Goal: Information Seeking & Learning: Learn about a topic

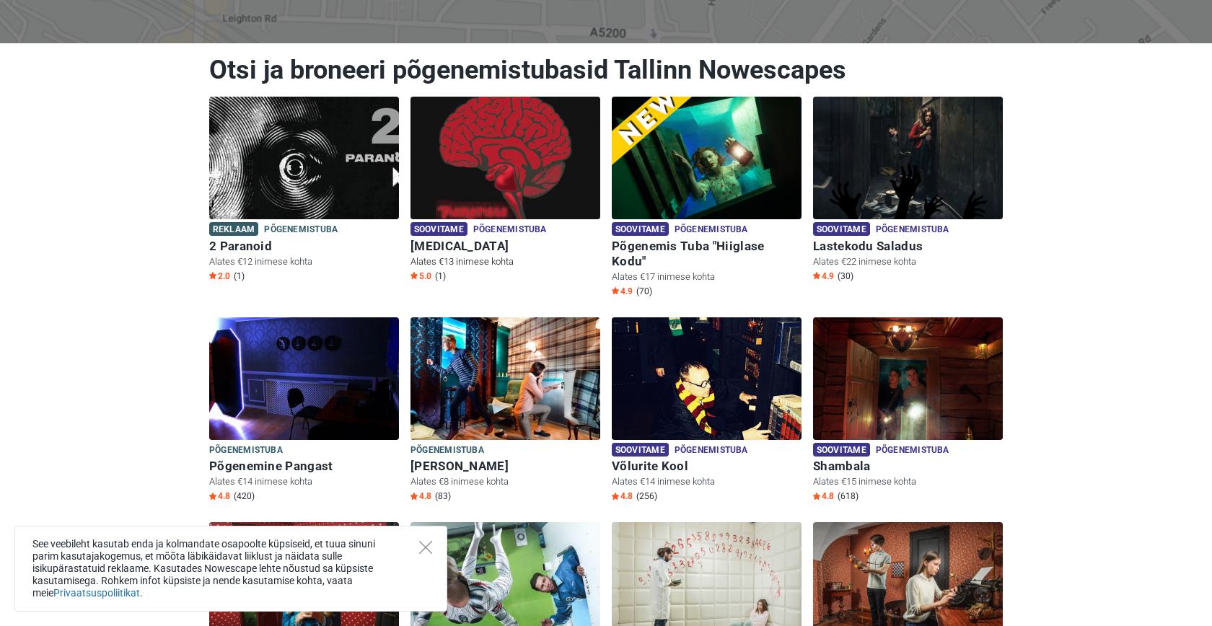
scroll to position [155, 0]
click at [429, 555] on div "See veebileht kasutab enda ja kolmandate osapoolte küpsiseid, et tuua sinuni pa…" at bounding box center [230, 569] width 433 height 86
click at [427, 550] on icon "Close" at bounding box center [425, 547] width 13 height 13
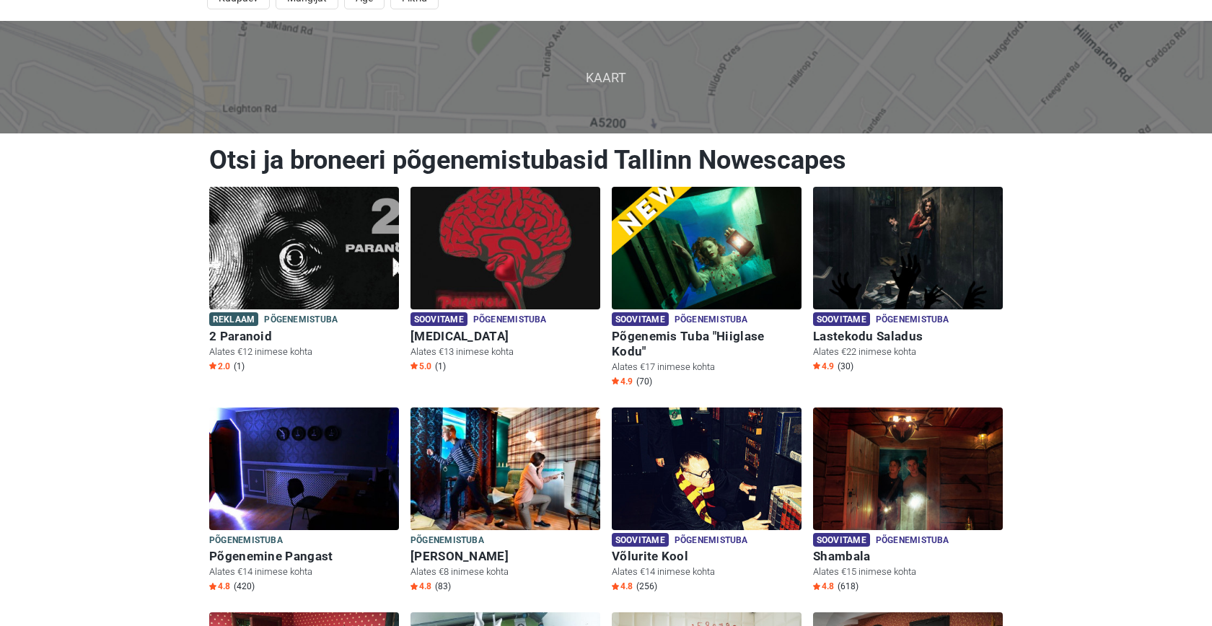
scroll to position [41, 0]
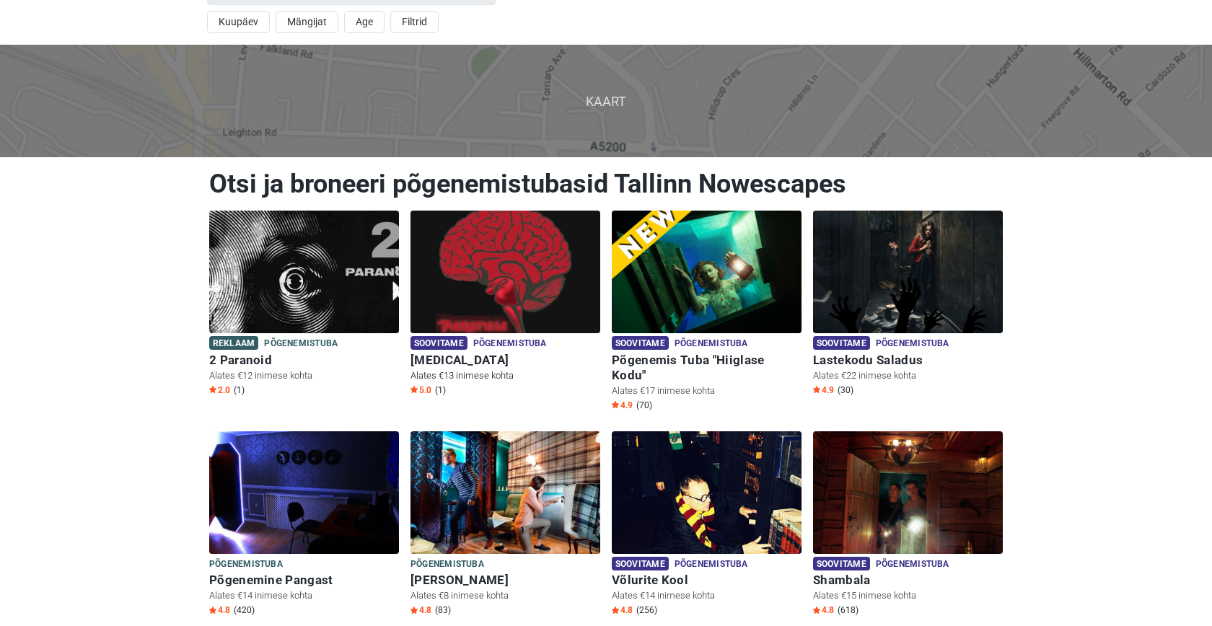
click at [546, 320] on img at bounding box center [506, 272] width 190 height 123
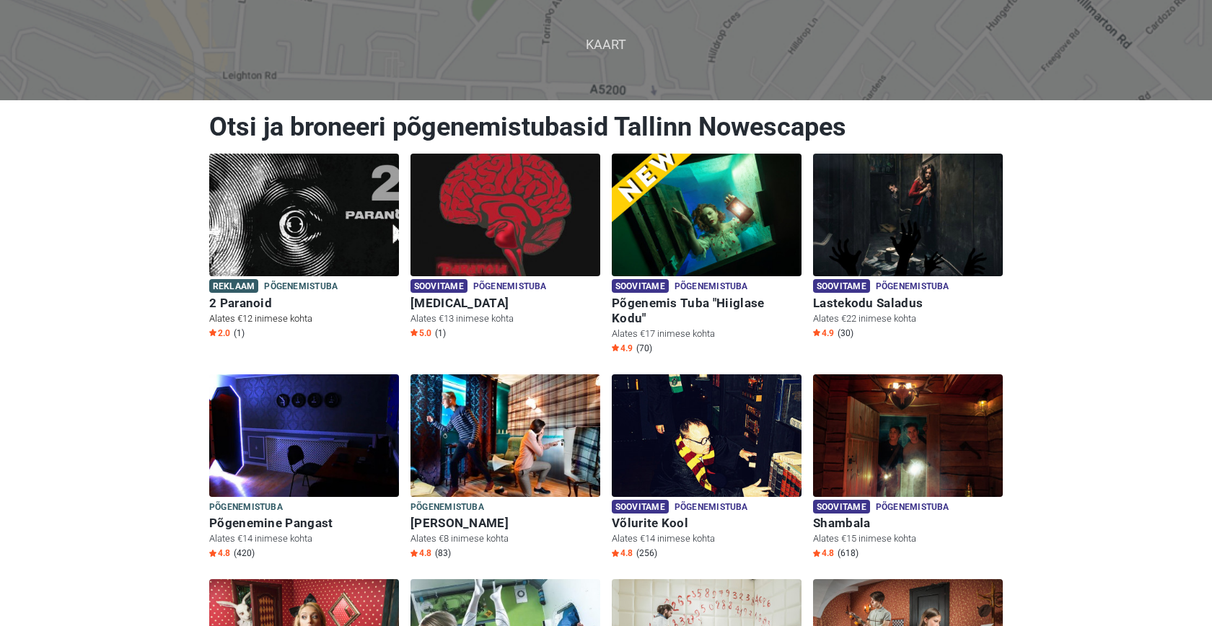
scroll to position [100, 0]
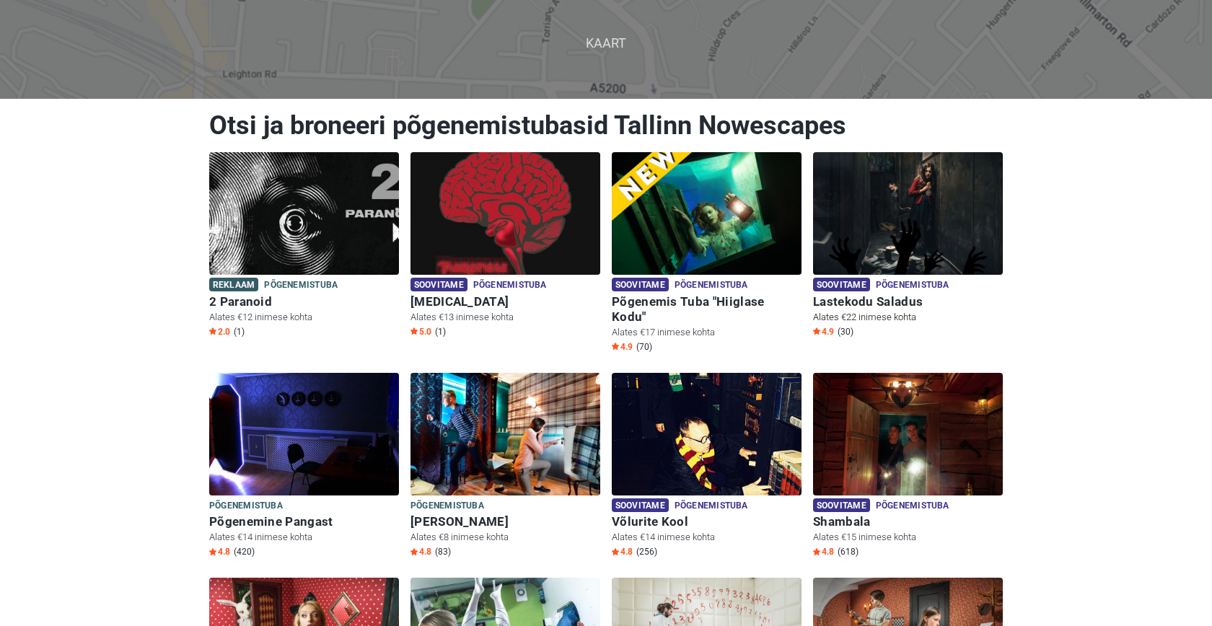
click at [922, 232] on img at bounding box center [908, 213] width 190 height 123
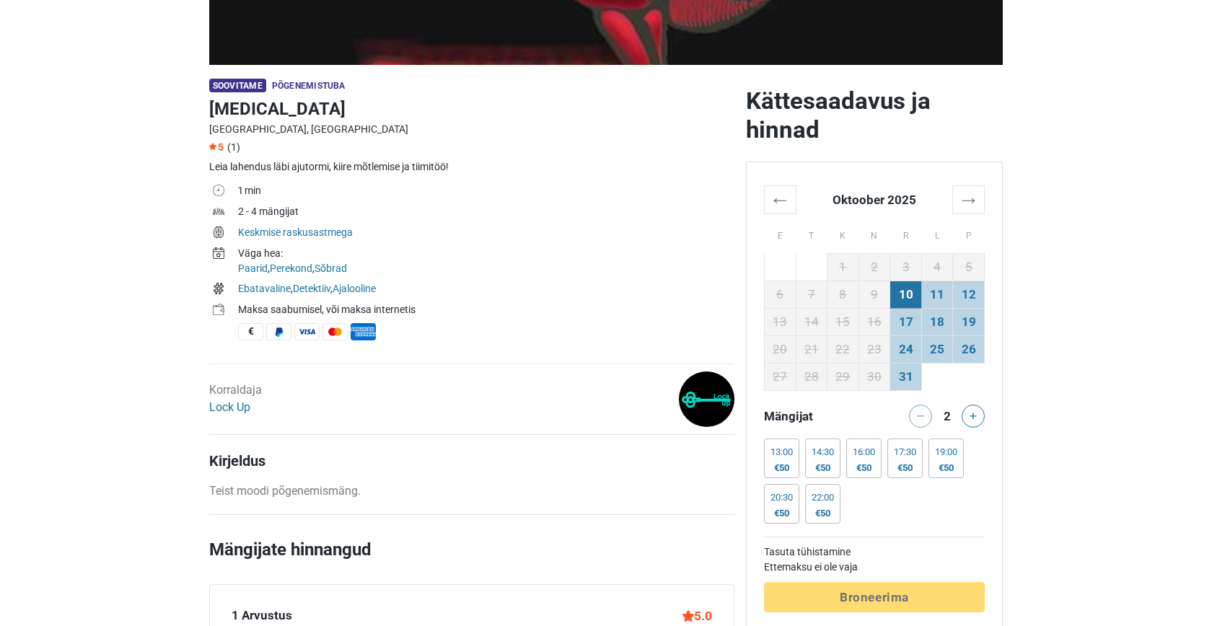
scroll to position [397, 0]
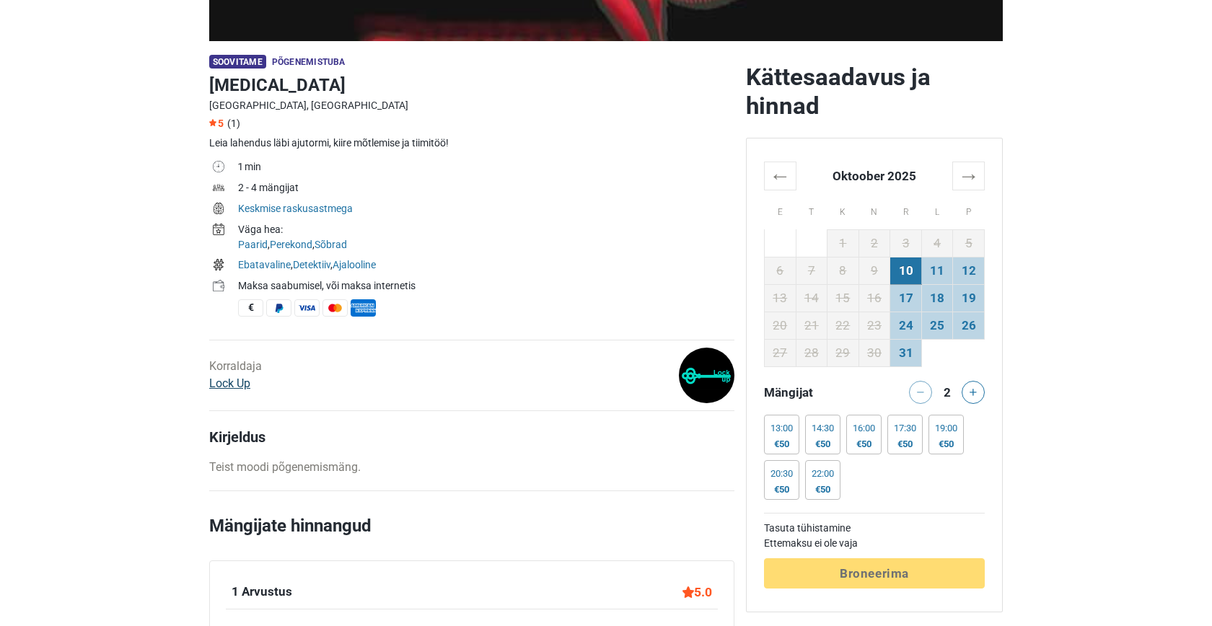
click at [240, 379] on link "Lock Up" at bounding box center [229, 384] width 41 height 14
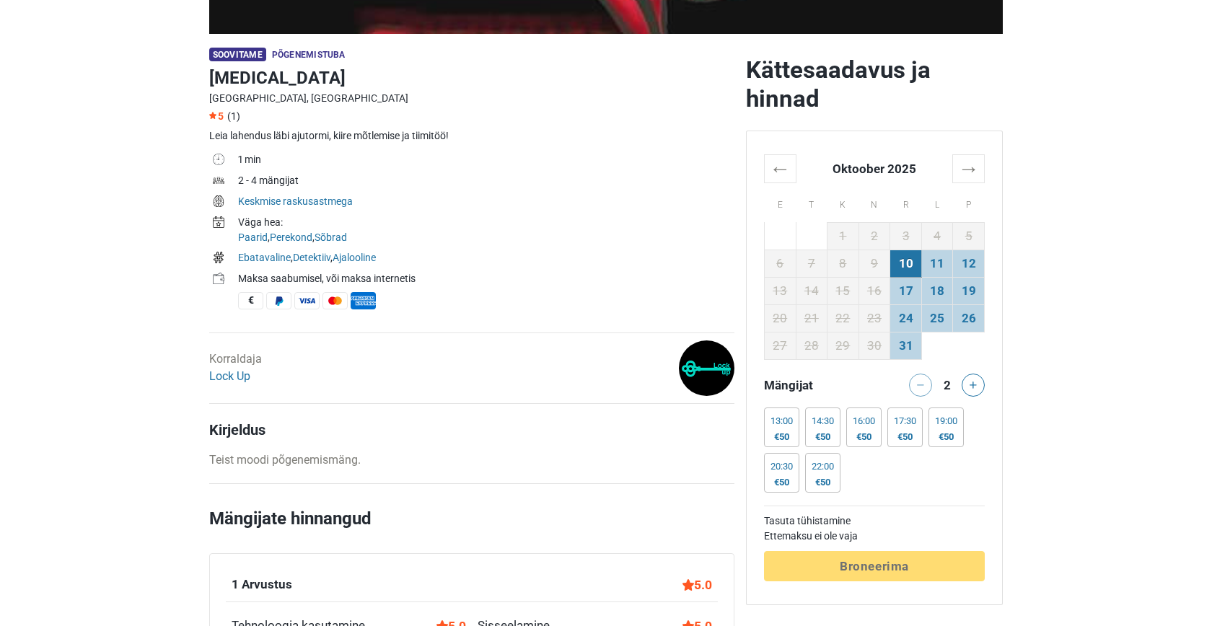
scroll to position [405, 0]
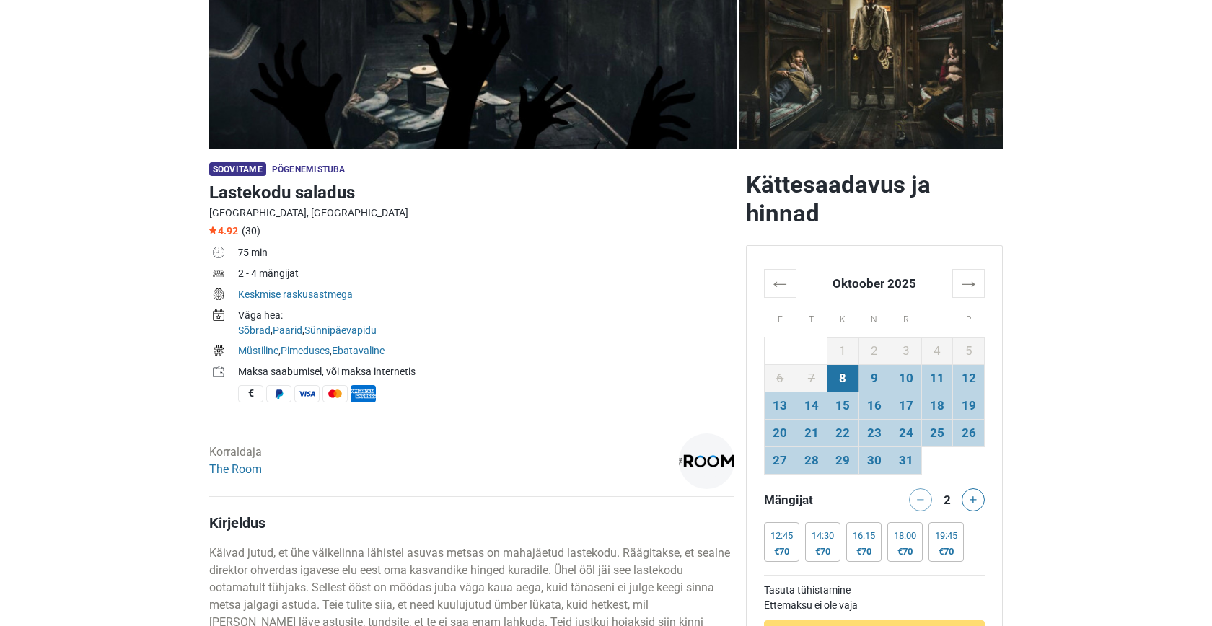
scroll to position [290, 0]
click at [636, 359] on td "Müstiline , Pimeduses , Ebatavaline" at bounding box center [486, 351] width 496 height 21
click at [246, 468] on link "The Room" at bounding box center [235, 469] width 53 height 14
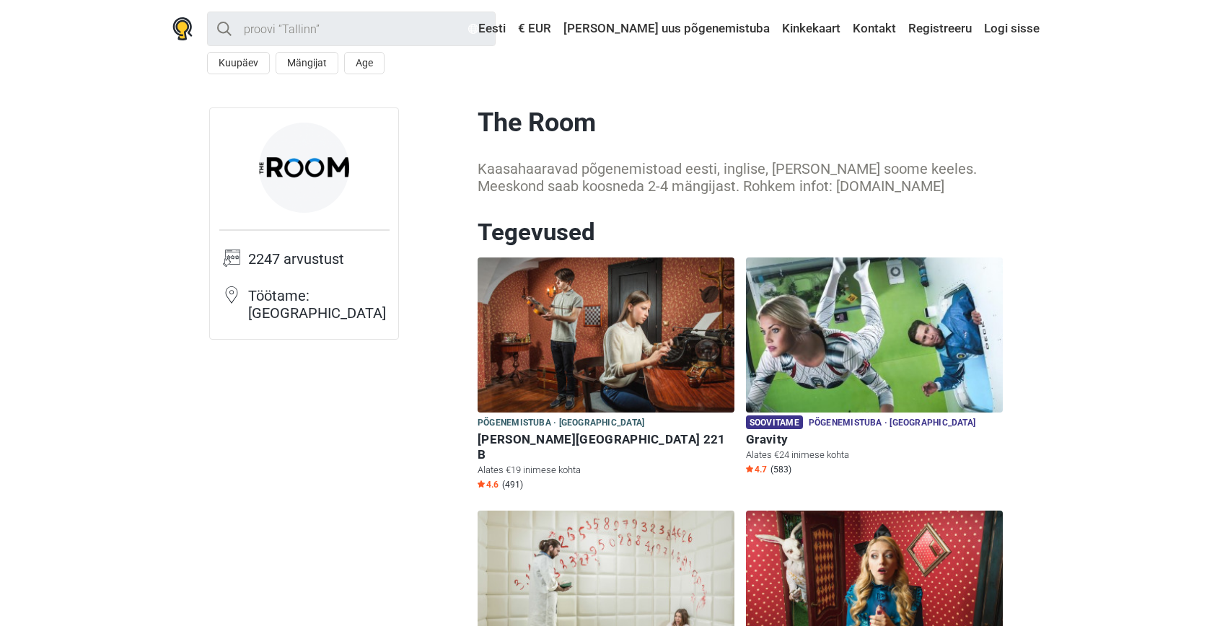
click at [306, 190] on img at bounding box center [304, 168] width 90 height 90
drag, startPoint x: 766, startPoint y: 189, endPoint x: 874, endPoint y: 192, distance: 107.5
click at [874, 192] on div "Kaasahaaravad põgenemistoad eesti, inglise, vene ja soome keeles. Meeskond saab…" at bounding box center [740, 177] width 525 height 35
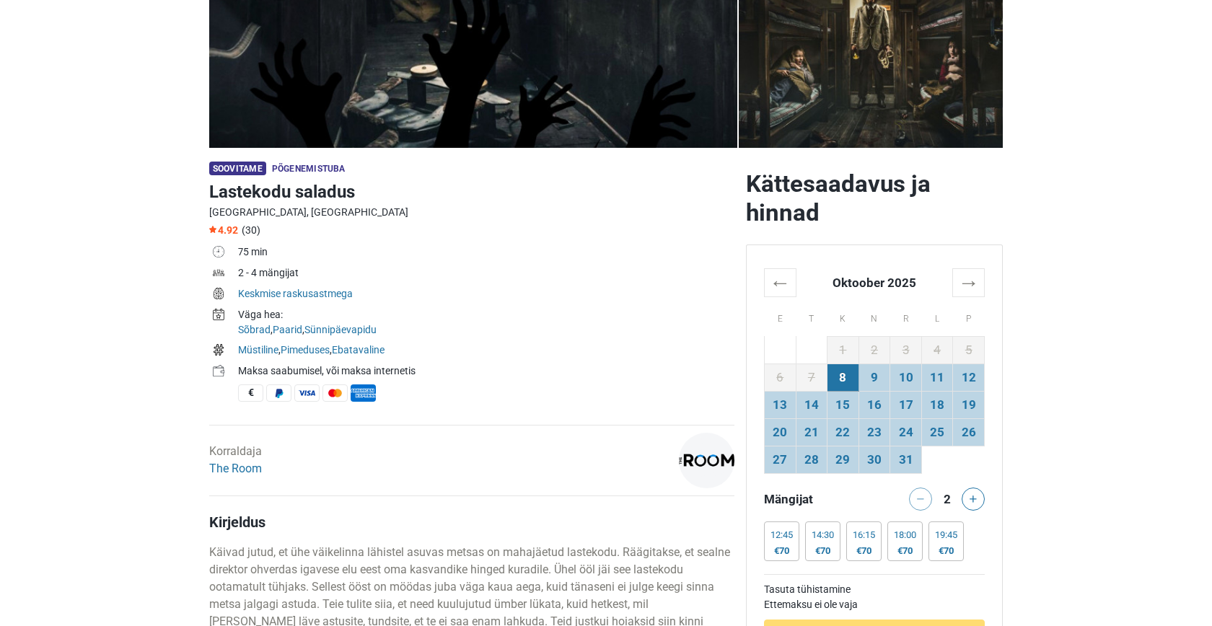
scroll to position [290, 0]
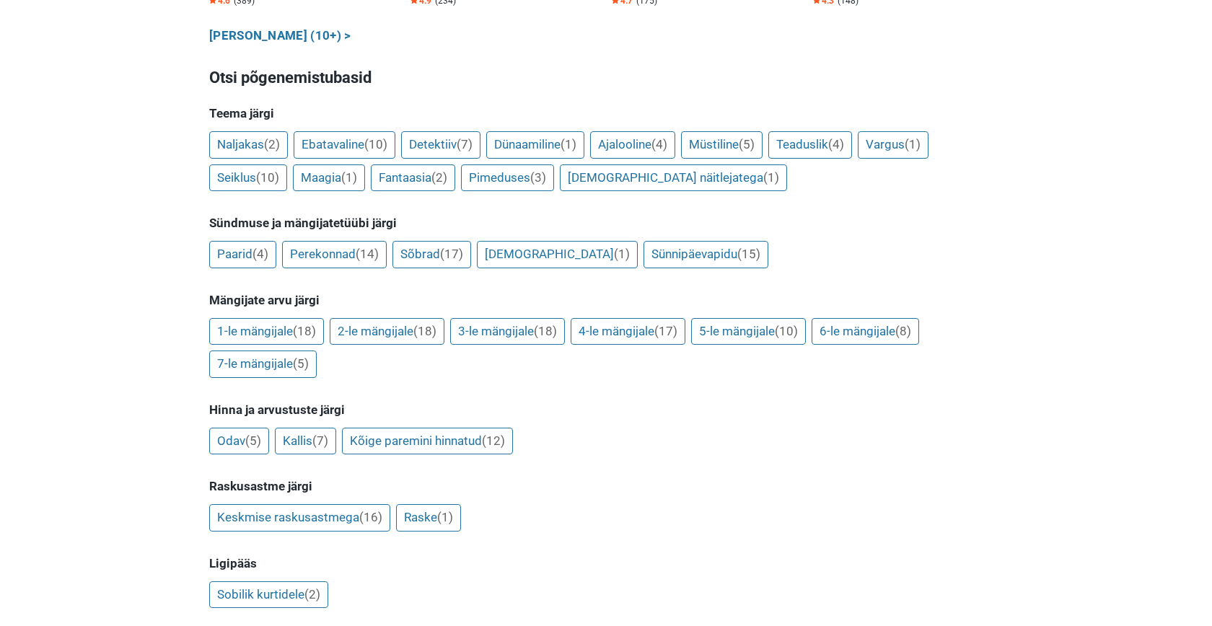
scroll to position [1079, 0]
click at [249, 240] on link "Paarid (4)" at bounding box center [242, 253] width 67 height 27
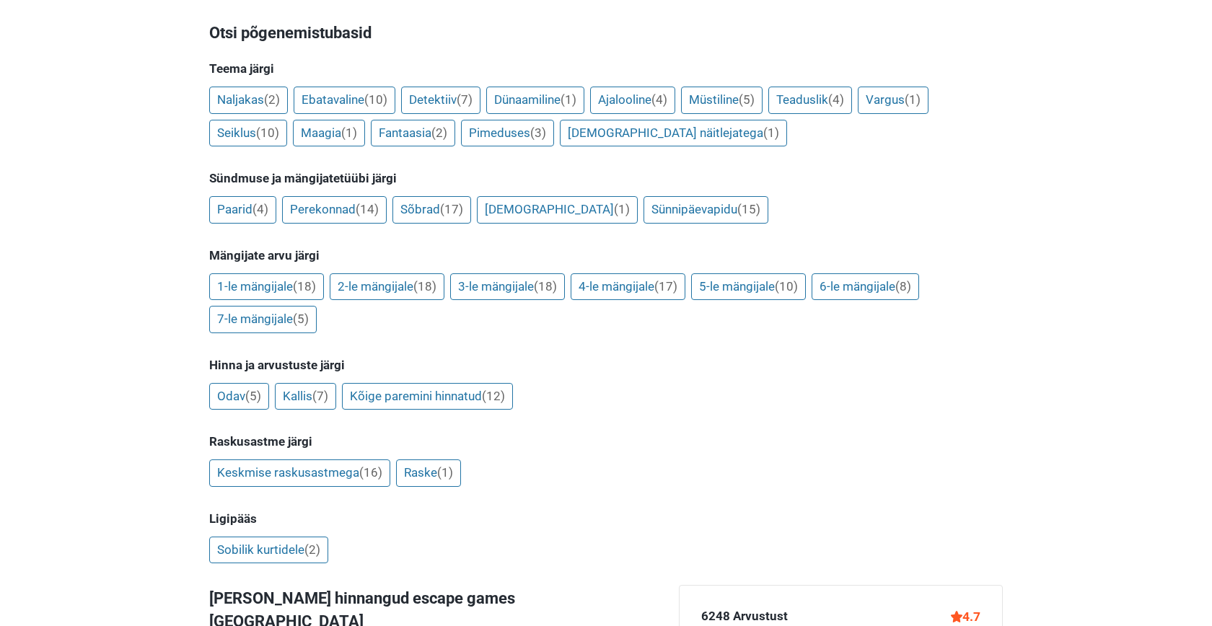
scroll to position [1123, 0]
click at [506, 382] on link "Kõige paremini hinnatud (12)" at bounding box center [427, 395] width 171 height 27
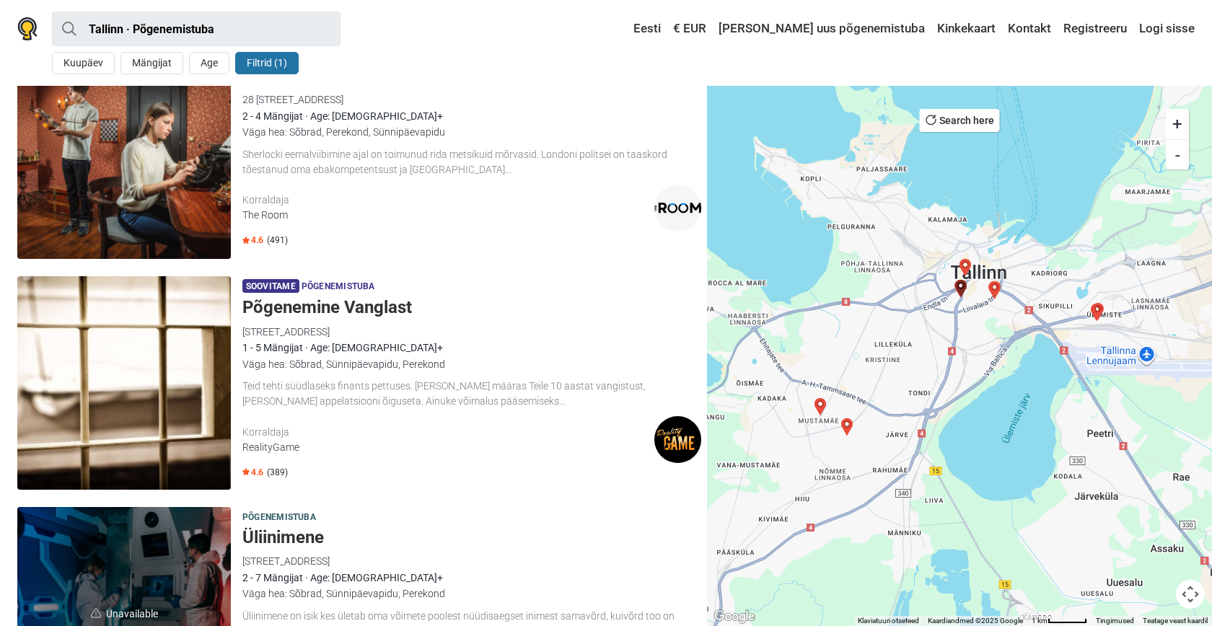
scroll to position [2843, 0]
click at [255, 448] on div "RealityGame" at bounding box center [448, 446] width 412 height 15
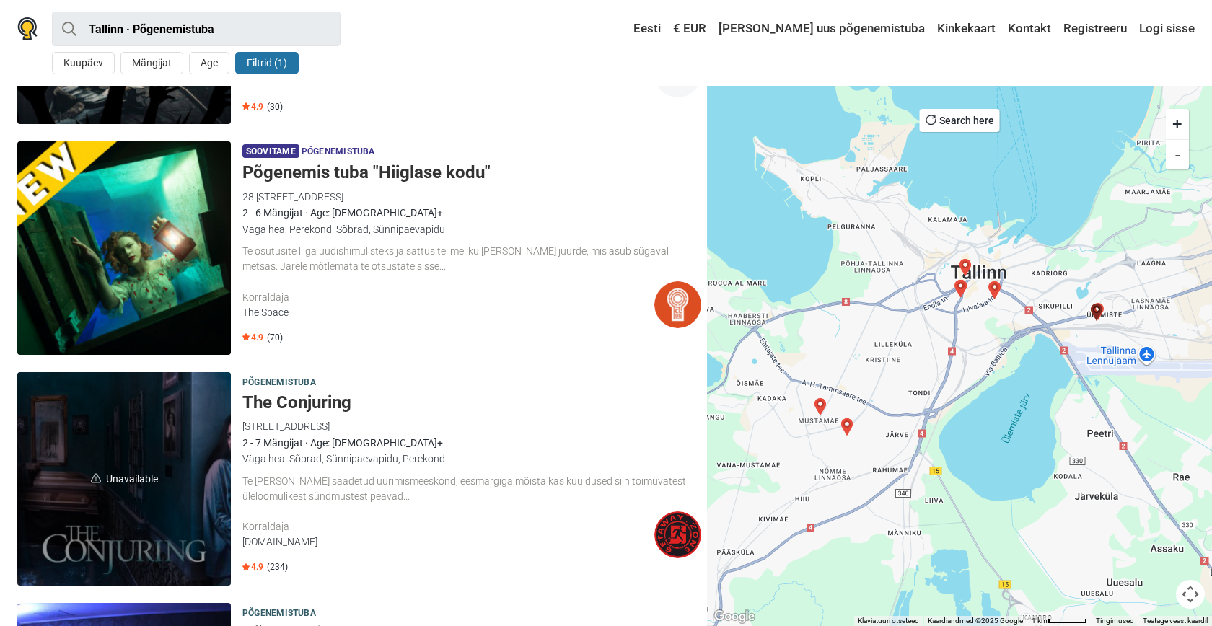
scroll to position [439, 0]
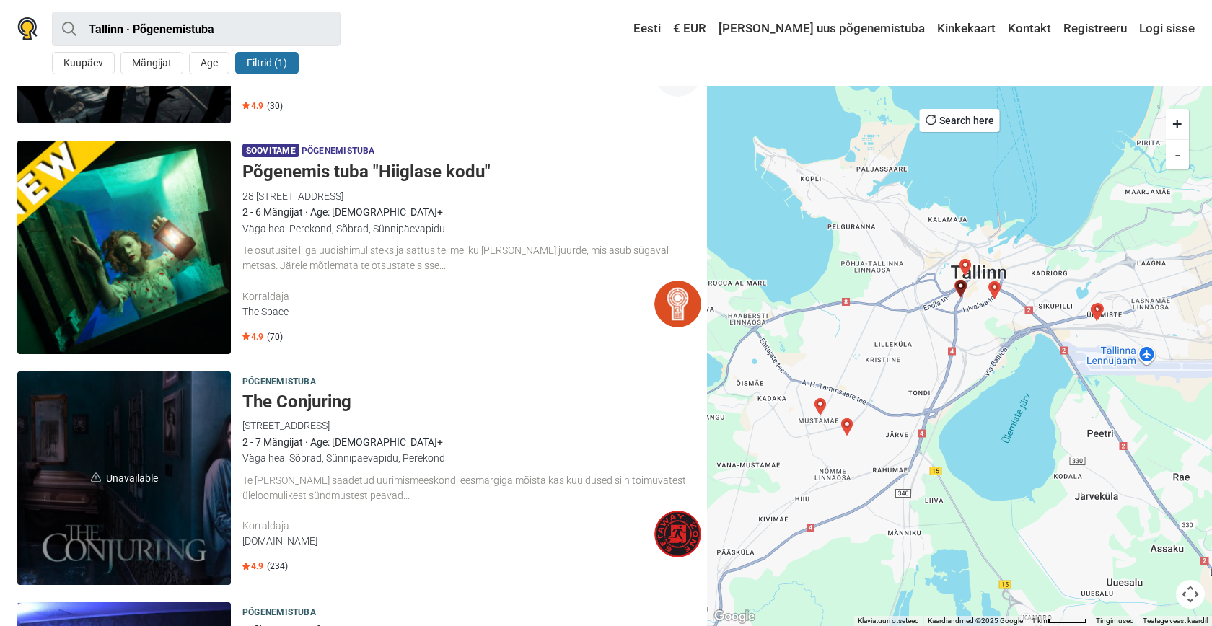
click at [278, 307] on div "The Space" at bounding box center [448, 311] width 412 height 15
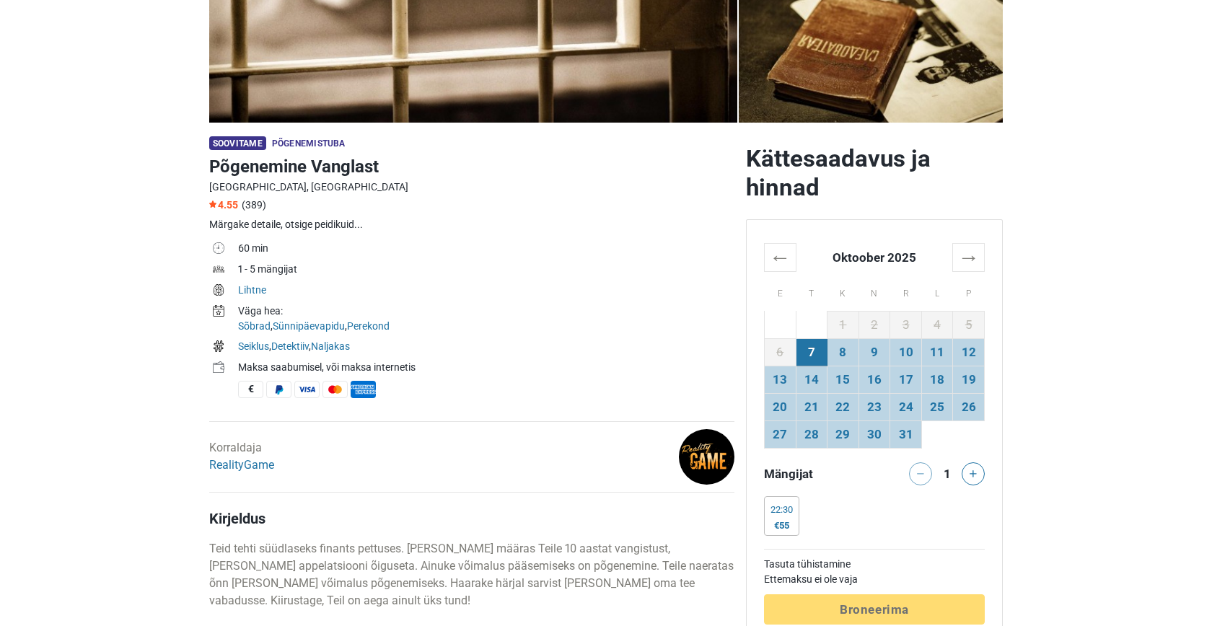
scroll to position [364, 0]
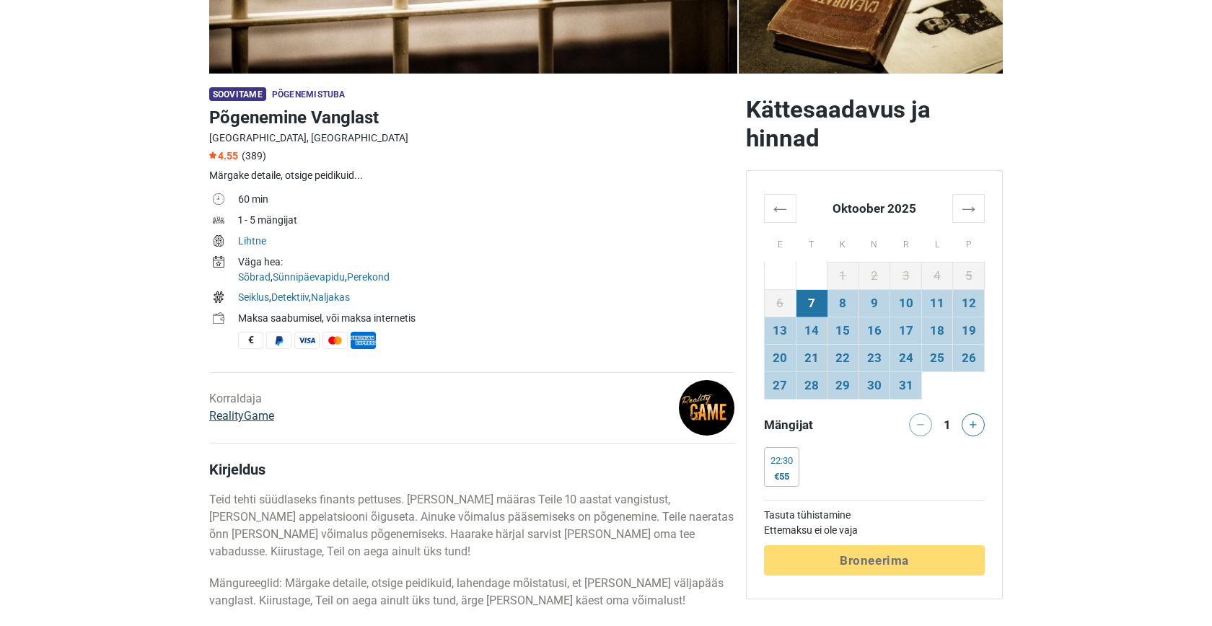
click at [259, 416] on link "RealityGame" at bounding box center [241, 416] width 65 height 14
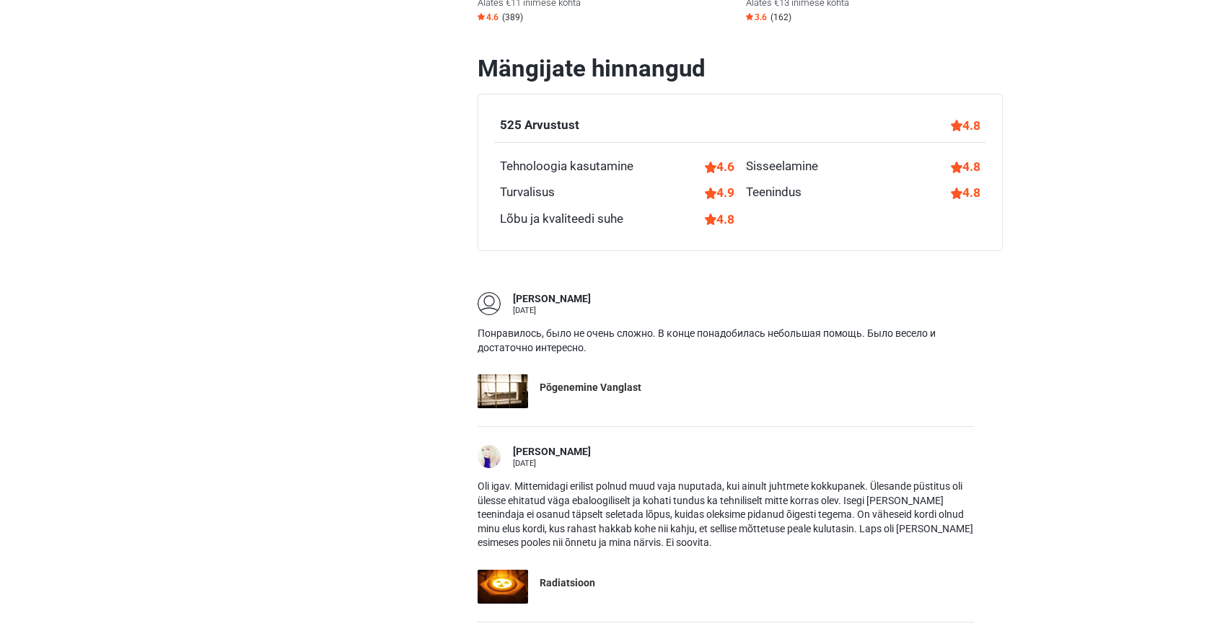
scroll to position [557, 0]
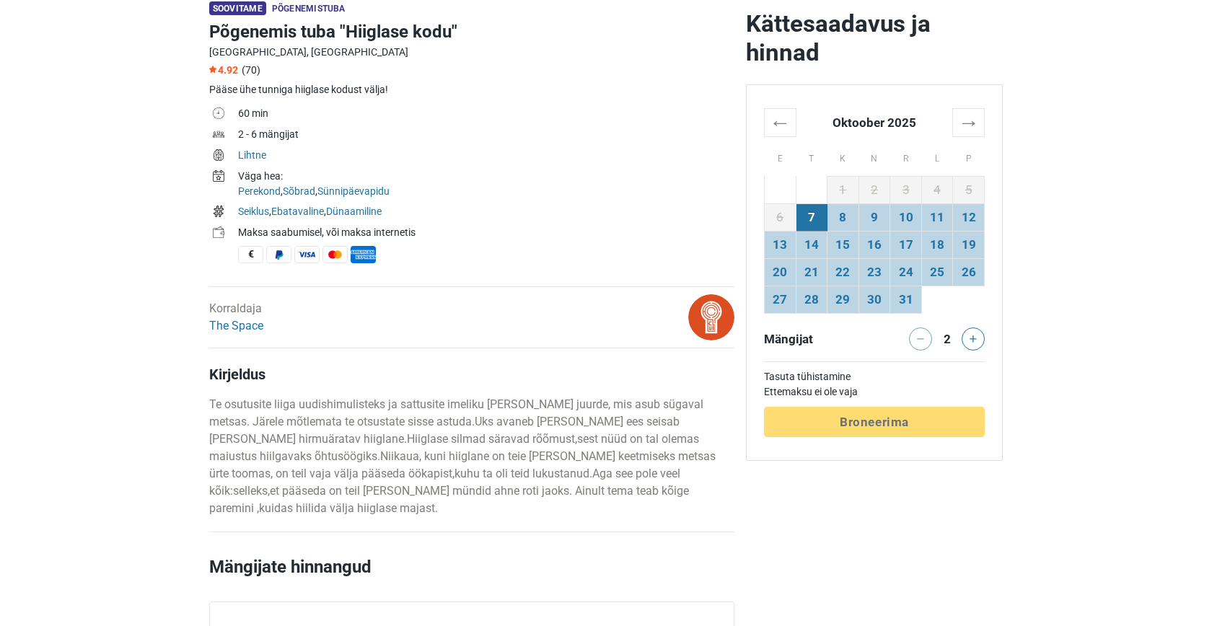
scroll to position [466, 0]
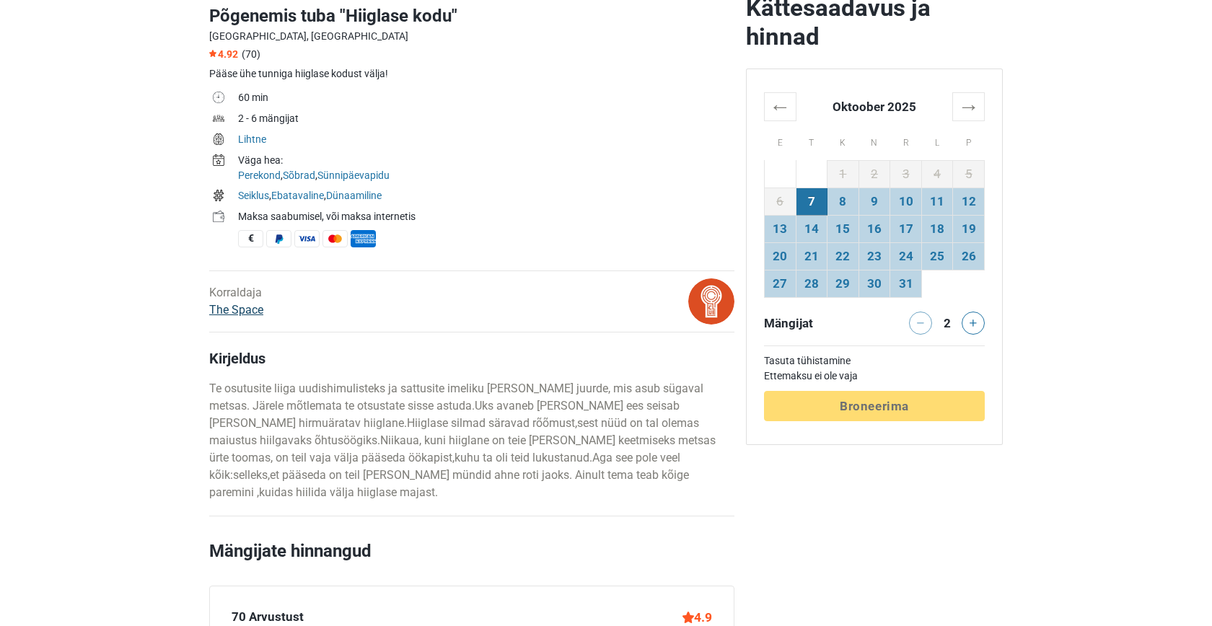
click at [245, 313] on link "The Space" at bounding box center [236, 310] width 54 height 14
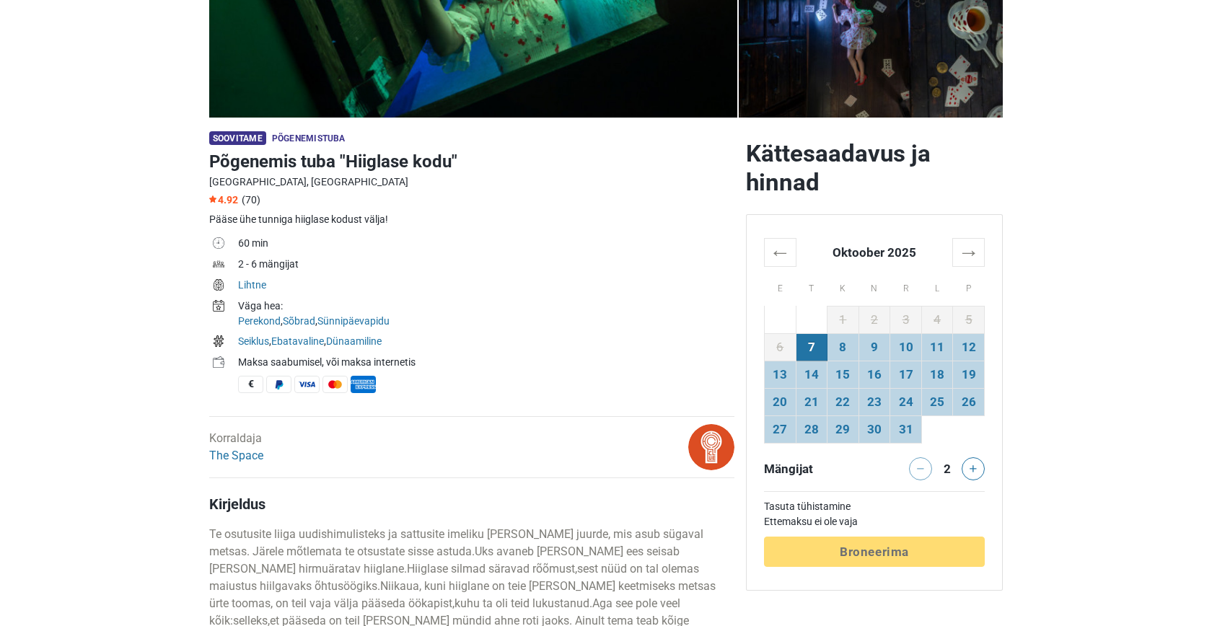
scroll to position [322, 0]
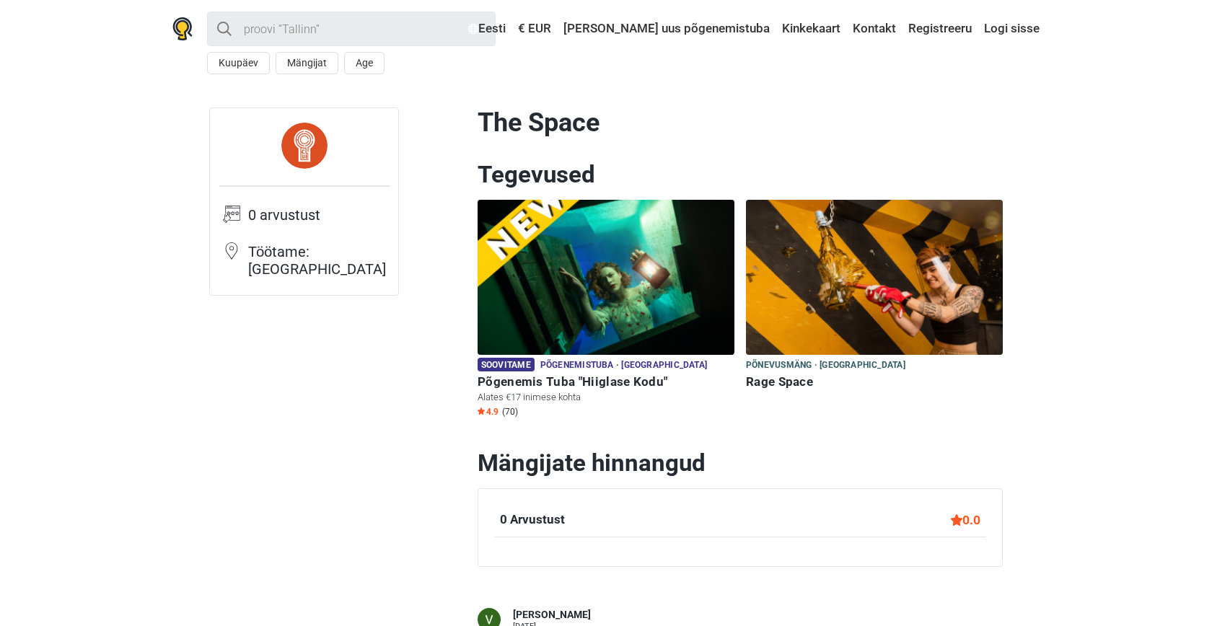
click at [826, 327] on img at bounding box center [874, 277] width 257 height 155
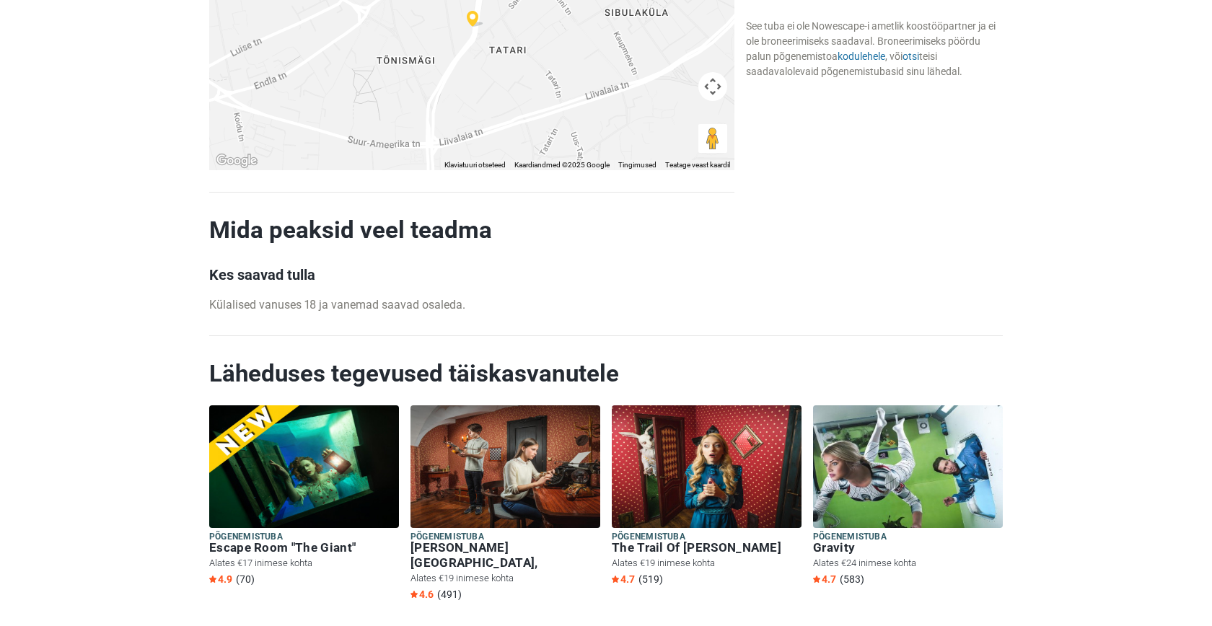
scroll to position [1179, 0]
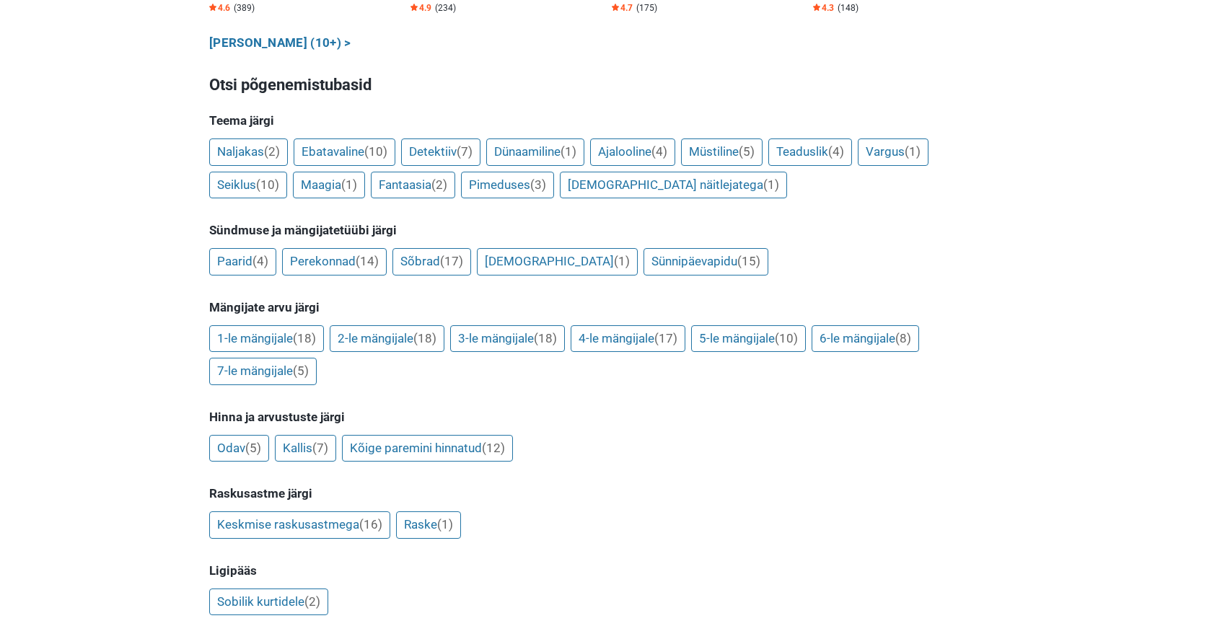
scroll to position [1069, 0]
click at [289, 359] on link "7-le mängijale (5)" at bounding box center [262, 372] width 107 height 27
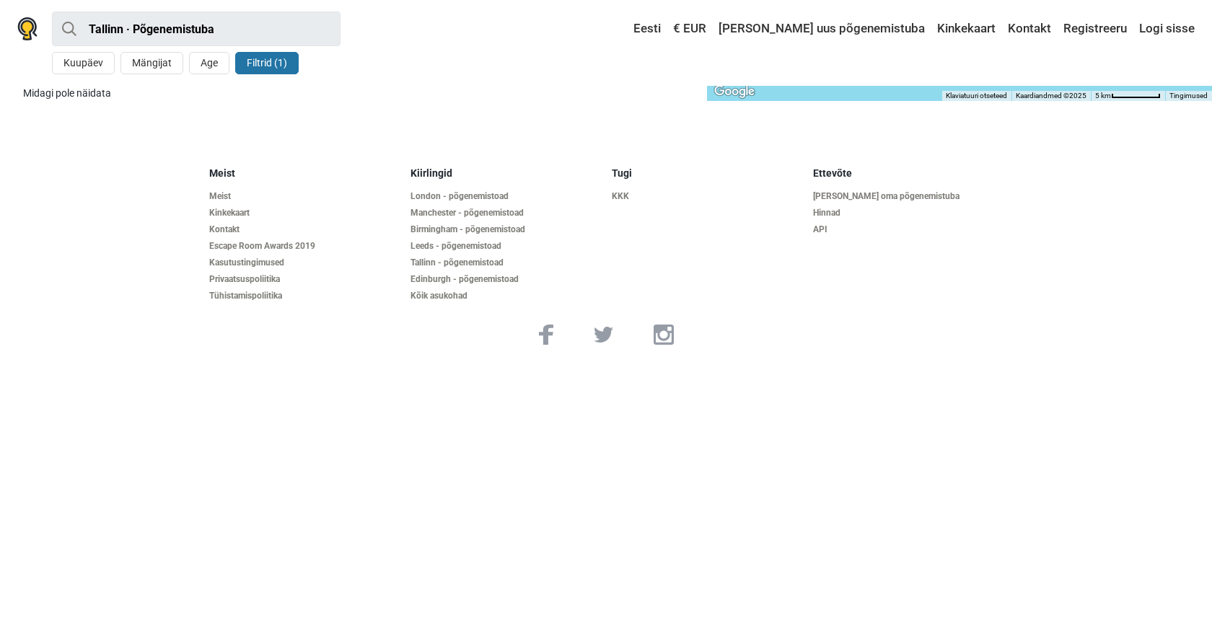
click at [265, 60] on button "Filtrid (1)" at bounding box center [266, 63] width 63 height 22
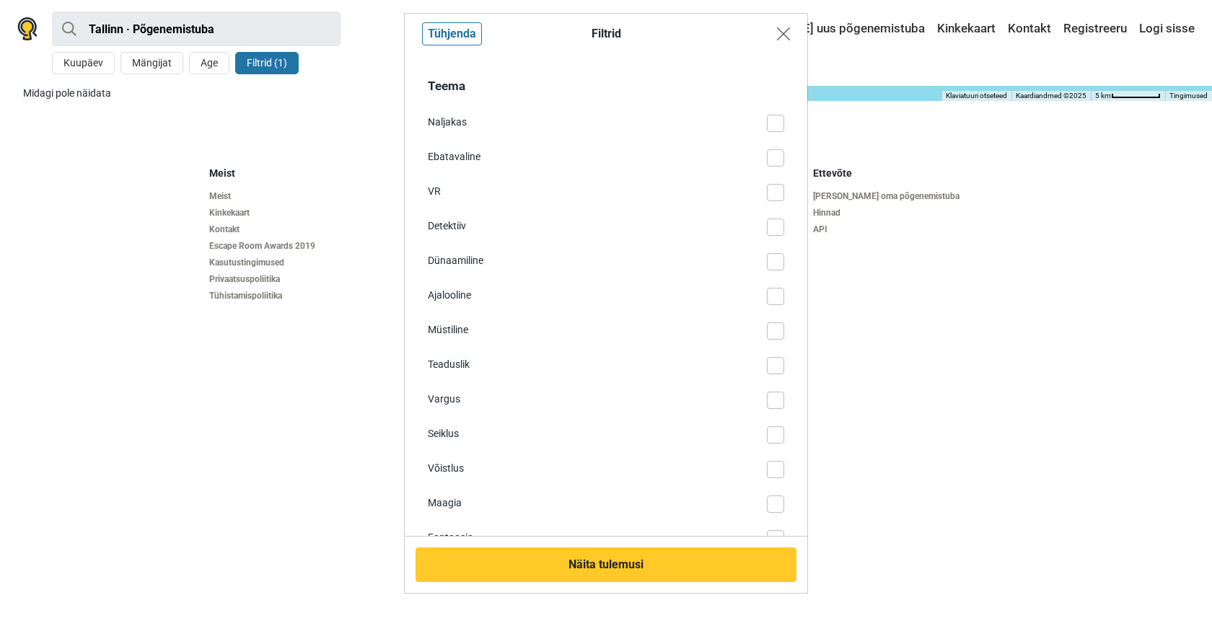
click at [784, 37] on img "Close modal" at bounding box center [783, 33] width 13 height 13
